Goal: Information Seeking & Learning: Understand process/instructions

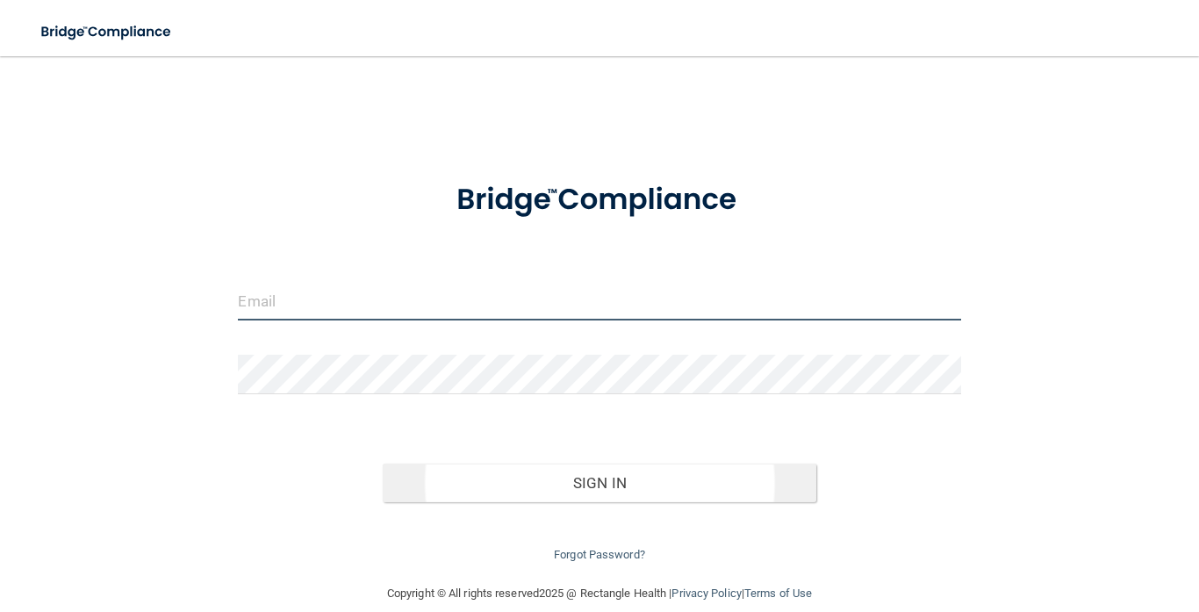
type input "[PERSON_NAME][EMAIL_ADDRESS][DOMAIN_NAME]"
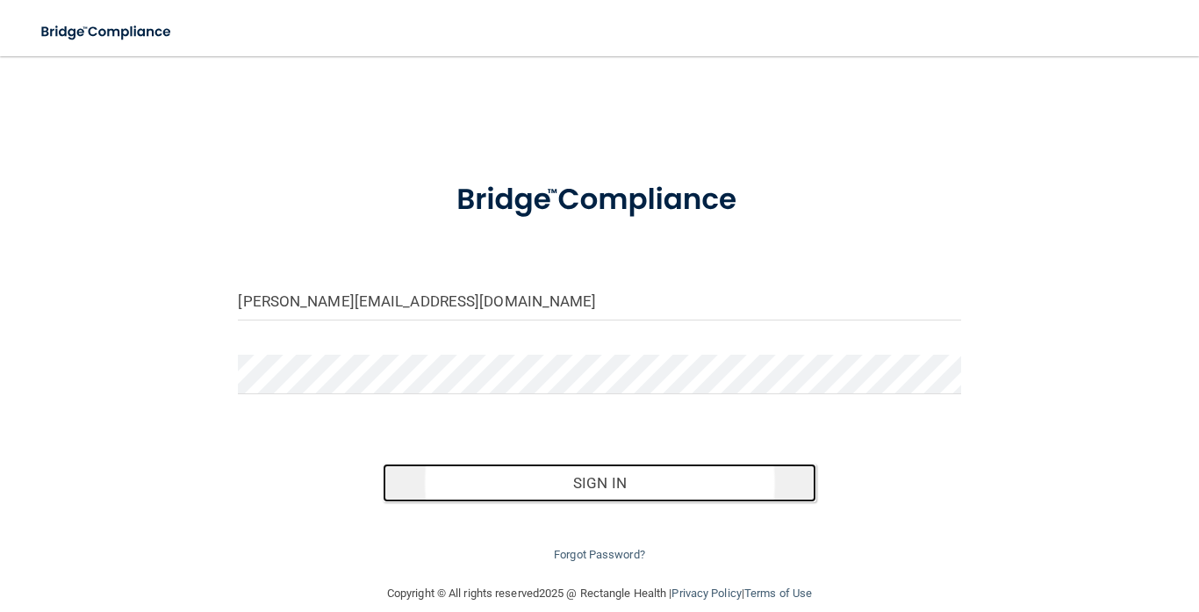
click at [622, 477] on button "Sign In" at bounding box center [600, 482] width 434 height 39
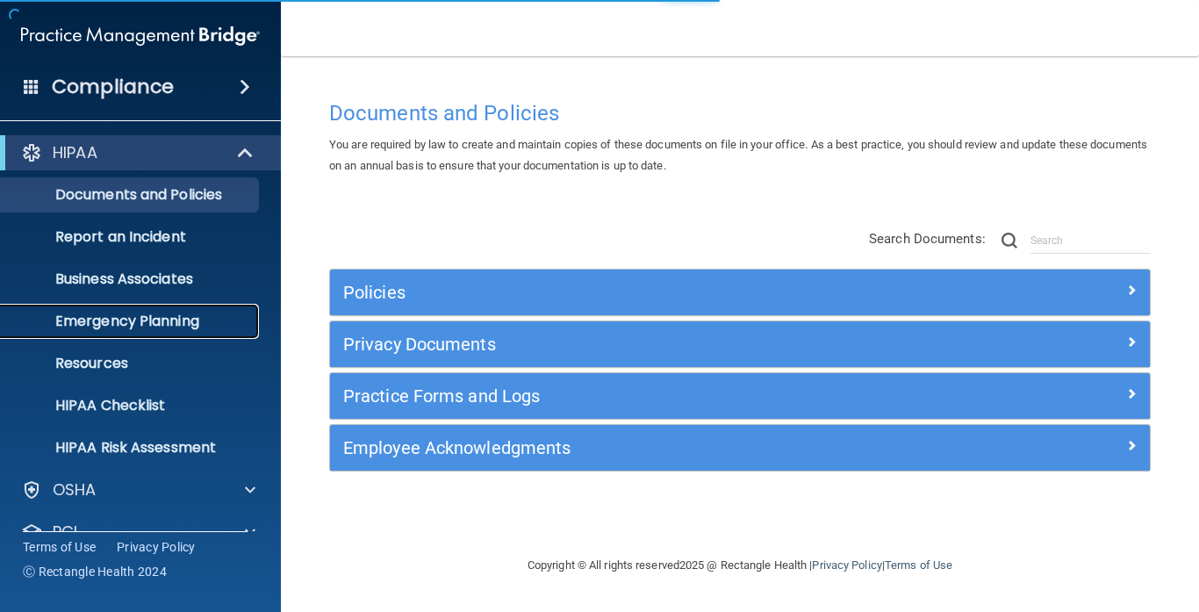
click at [217, 312] on p "Emergency Planning" at bounding box center [131, 321] width 240 height 18
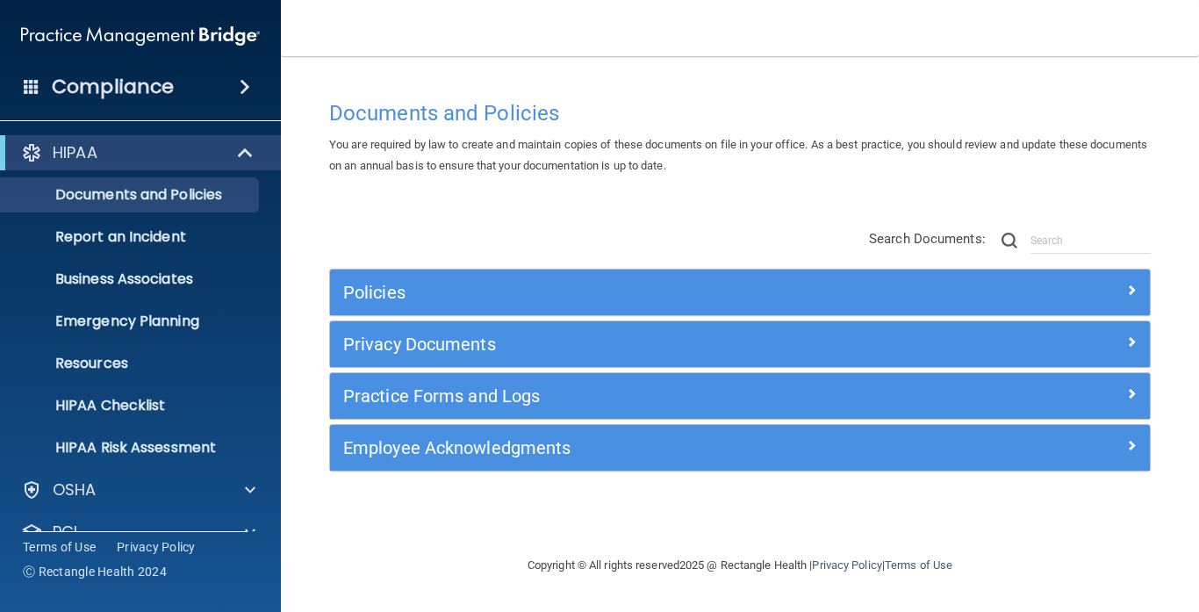
scroll to position [93, 0]
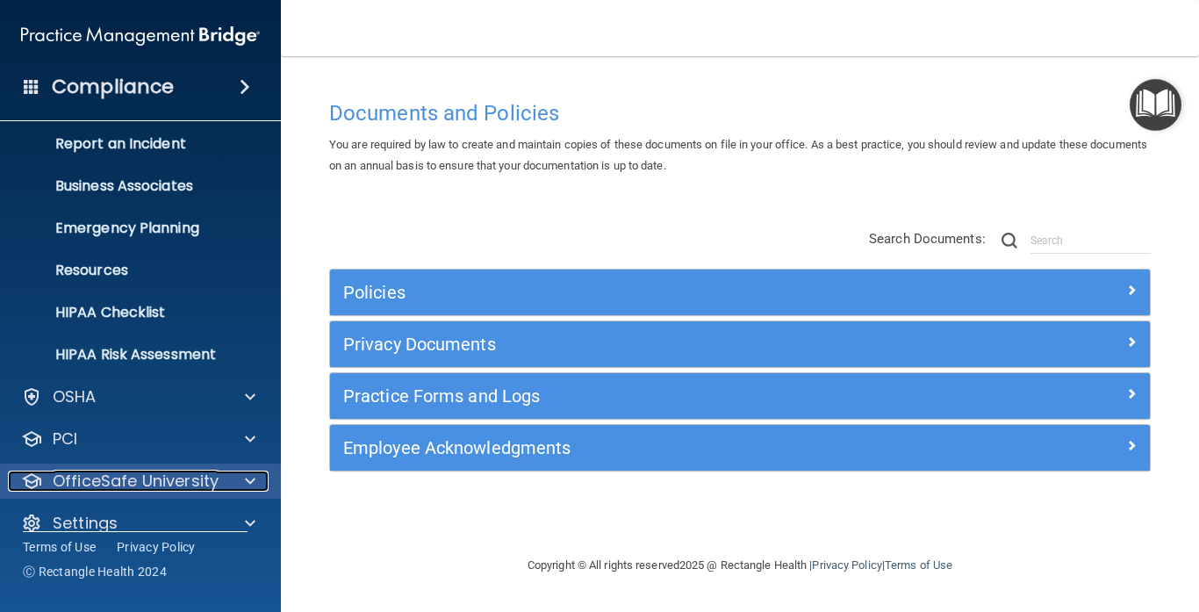
click at [244, 471] on div at bounding box center [248, 480] width 44 height 21
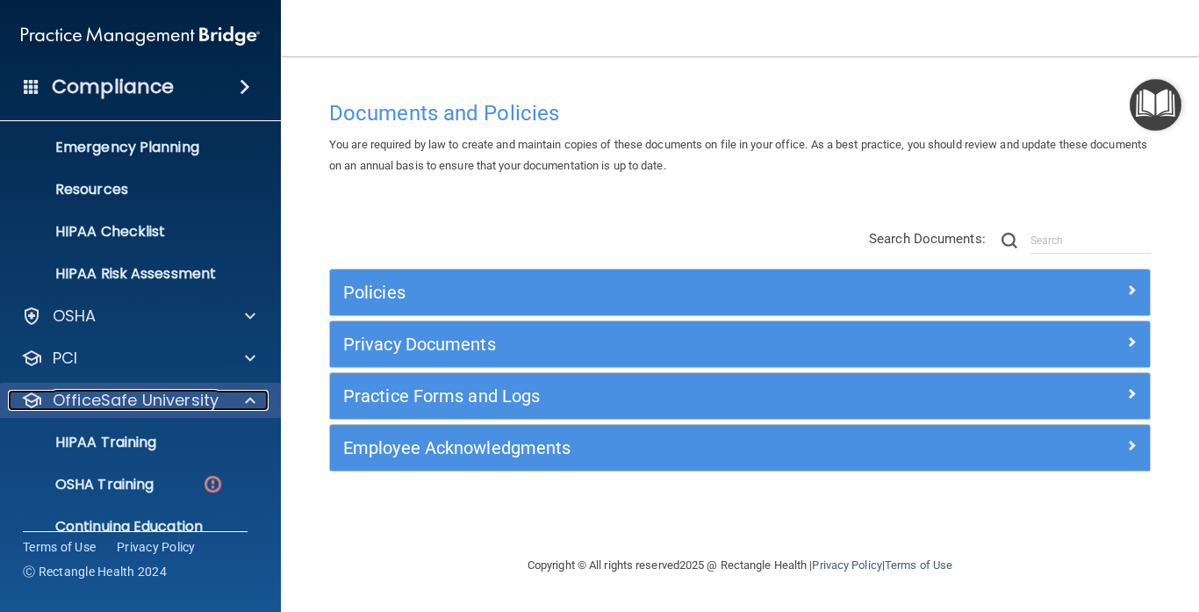
scroll to position [176, 0]
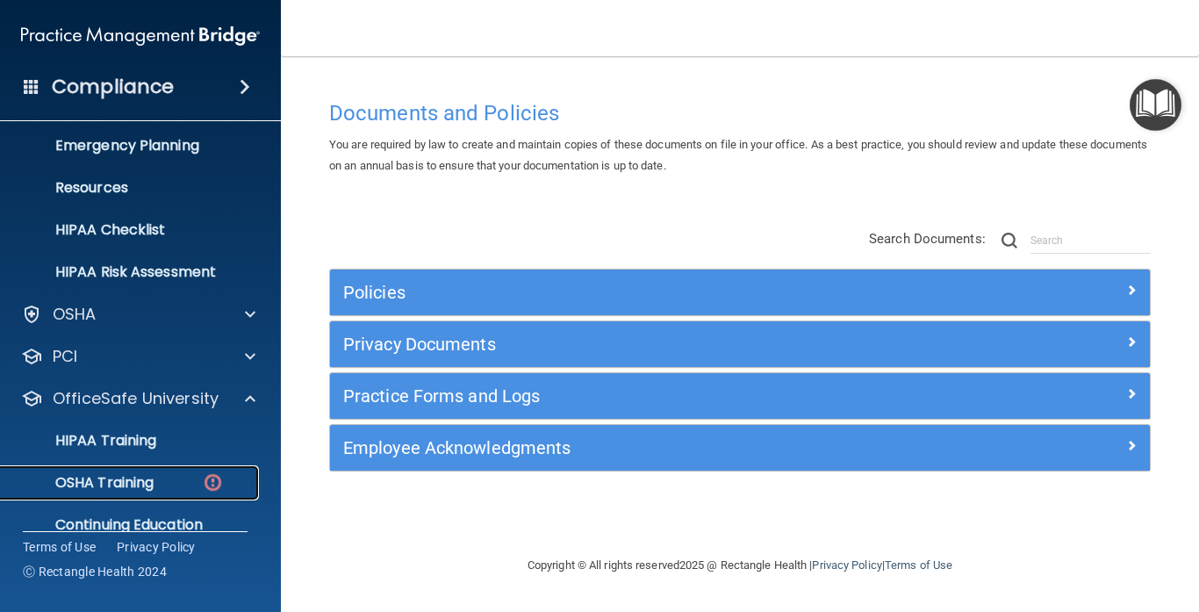
click at [200, 474] on div "OSHA Training" at bounding box center [131, 483] width 240 height 18
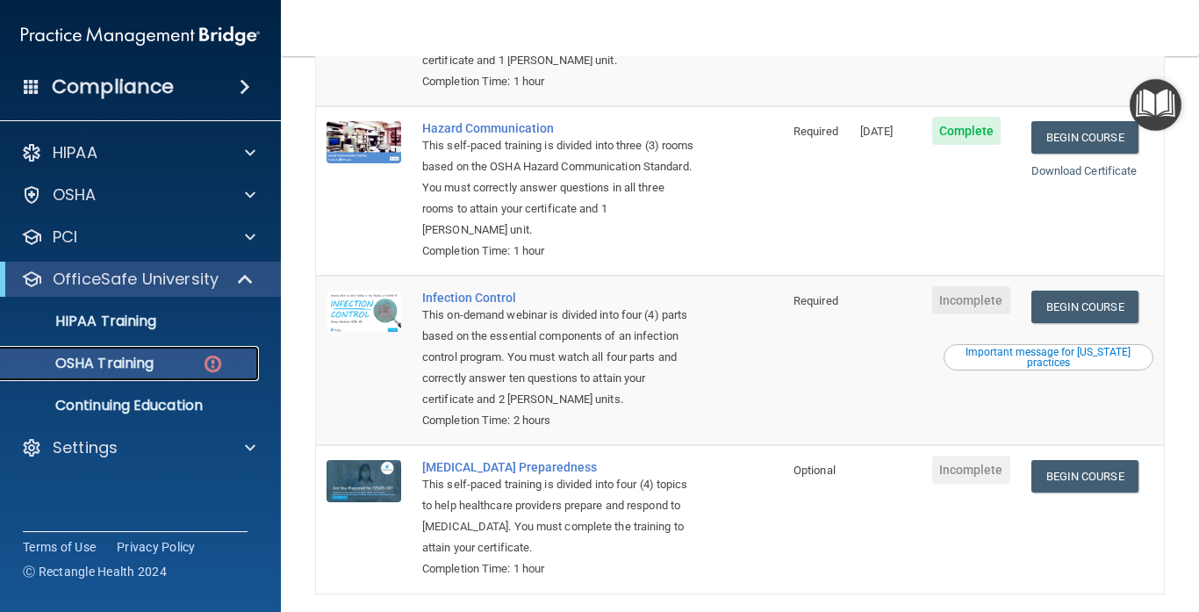
scroll to position [334, 0]
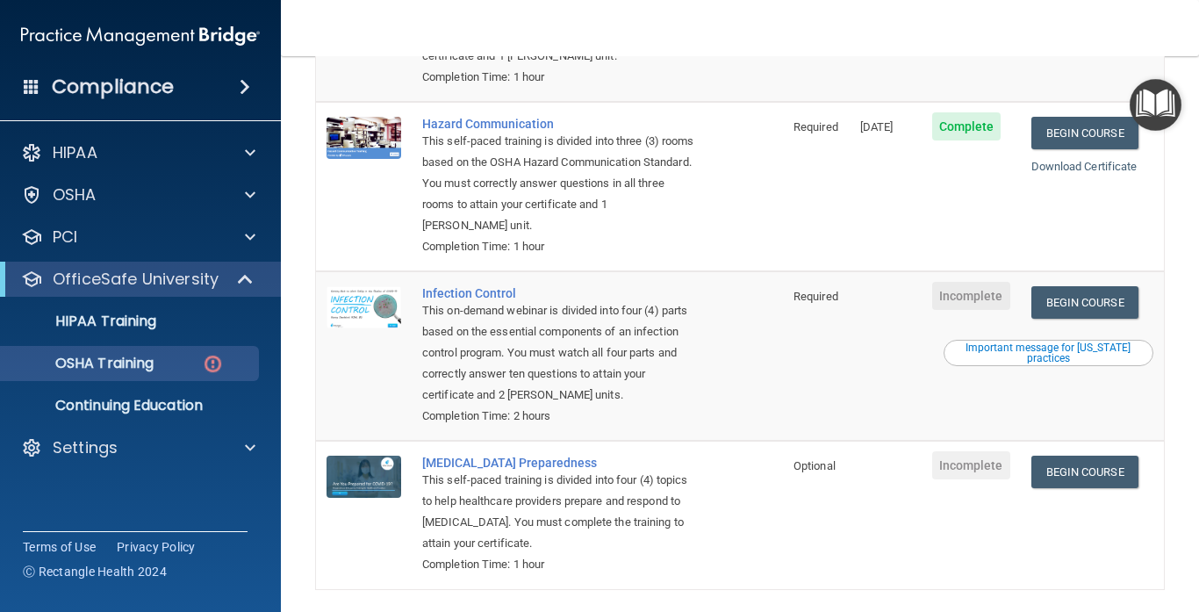
click at [1021, 348] on td "Incomplete" at bounding box center [971, 355] width 99 height 169
click at [1107, 286] on link "Begin Course" at bounding box center [1084, 302] width 107 height 32
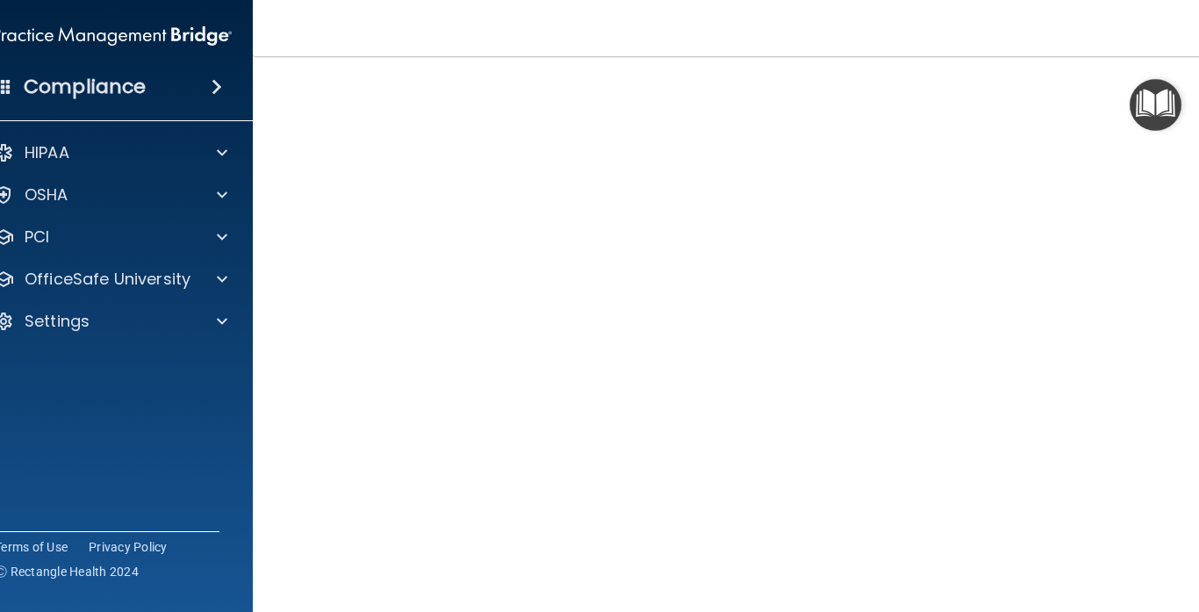
scroll to position [95, 0]
